Goal: Find specific page/section: Find specific page/section

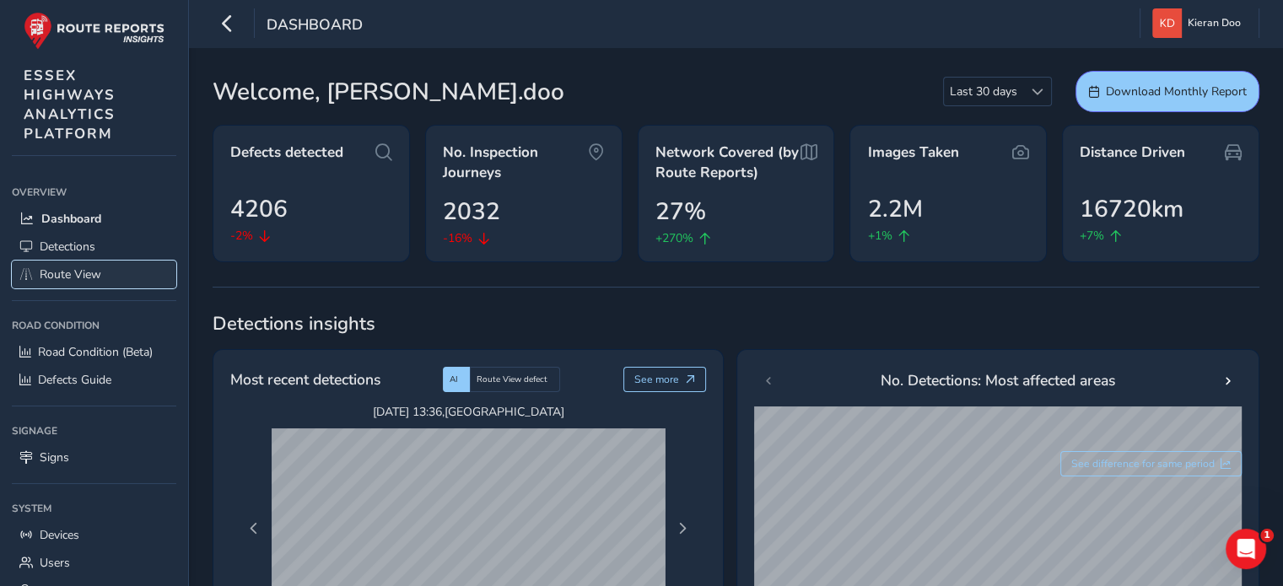
click at [72, 275] on span "Route View" at bounding box center [71, 274] width 62 height 16
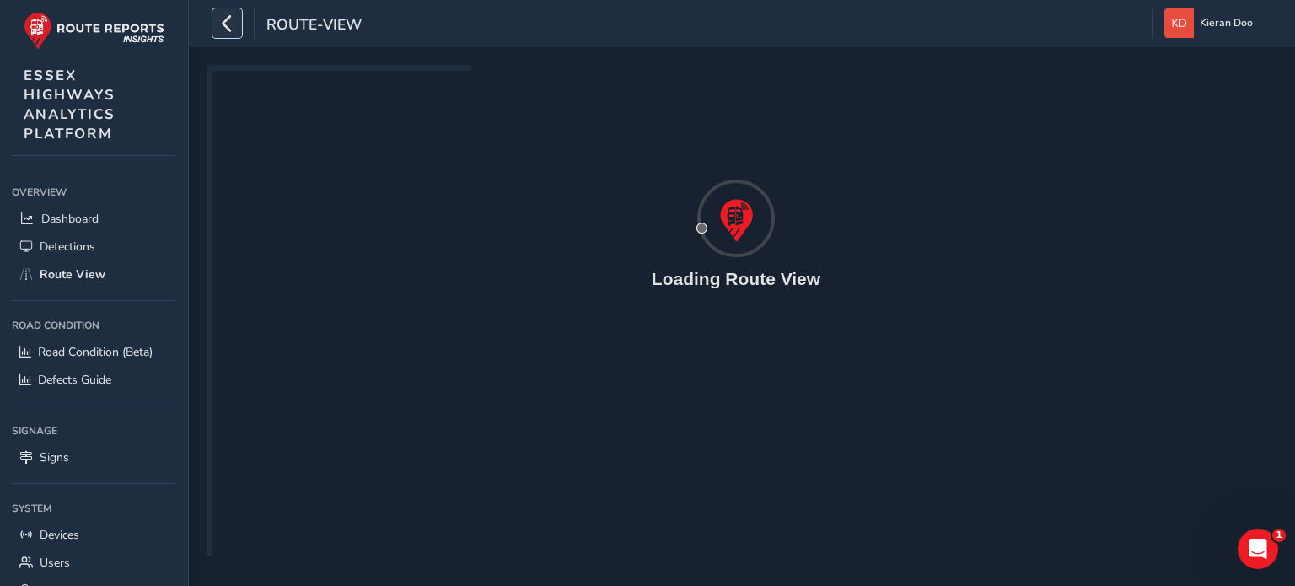
click at [230, 26] on icon "button" at bounding box center [227, 23] width 18 height 30
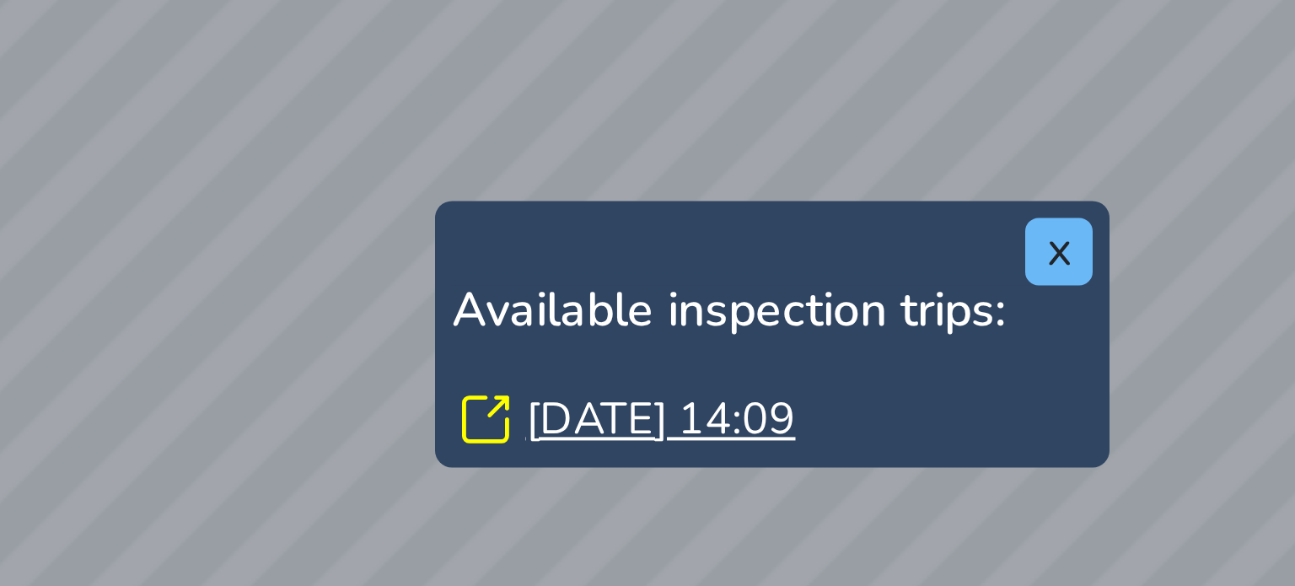
click at [723, 212] on button "x" at bounding box center [723, 213] width 17 height 17
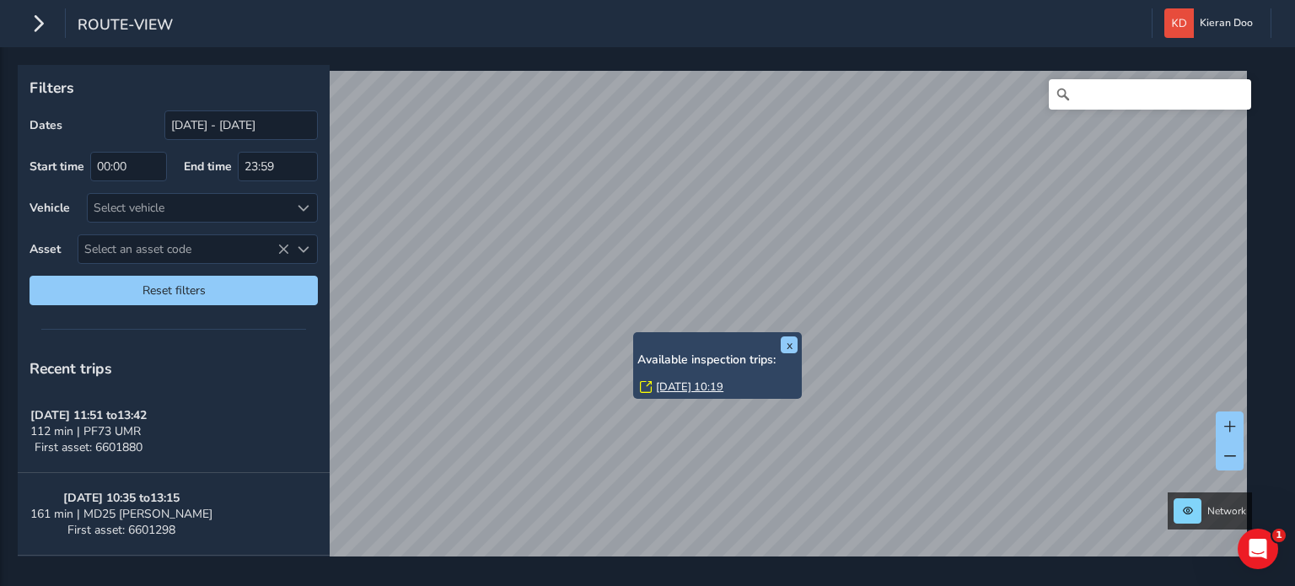
click at [672, 384] on link "[DATE] 10:19" at bounding box center [689, 386] width 67 height 15
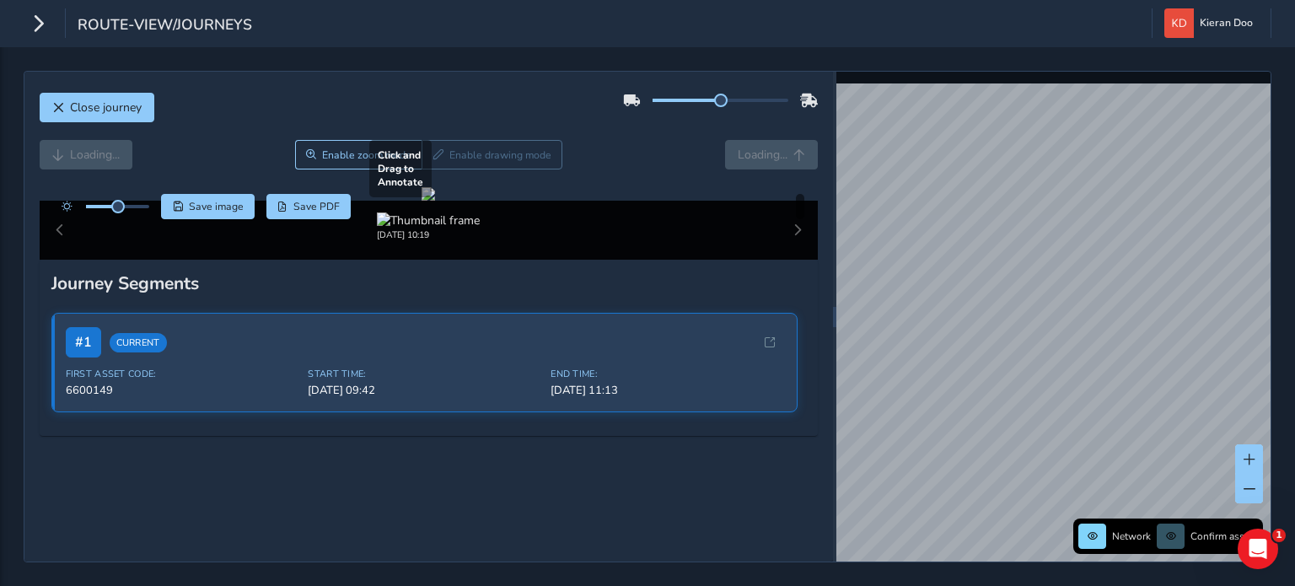
scroll to position [40, 0]
drag, startPoint x: 116, startPoint y: 166, endPoint x: 135, endPoint y: 159, distance: 20.5
click at [135, 200] on span at bounding box center [133, 206] width 13 height 13
click at [435, 201] on div at bounding box center [428, 193] width 13 height 13
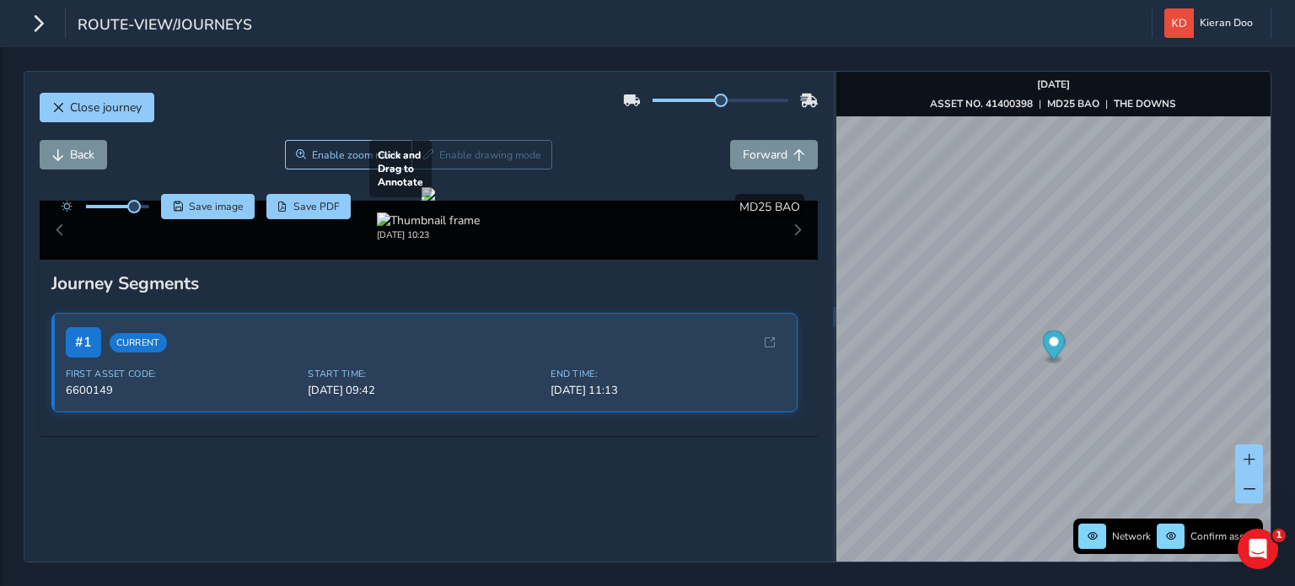
click at [435, 201] on div at bounding box center [428, 193] width 13 height 13
